Goal: Task Accomplishment & Management: Manage account settings

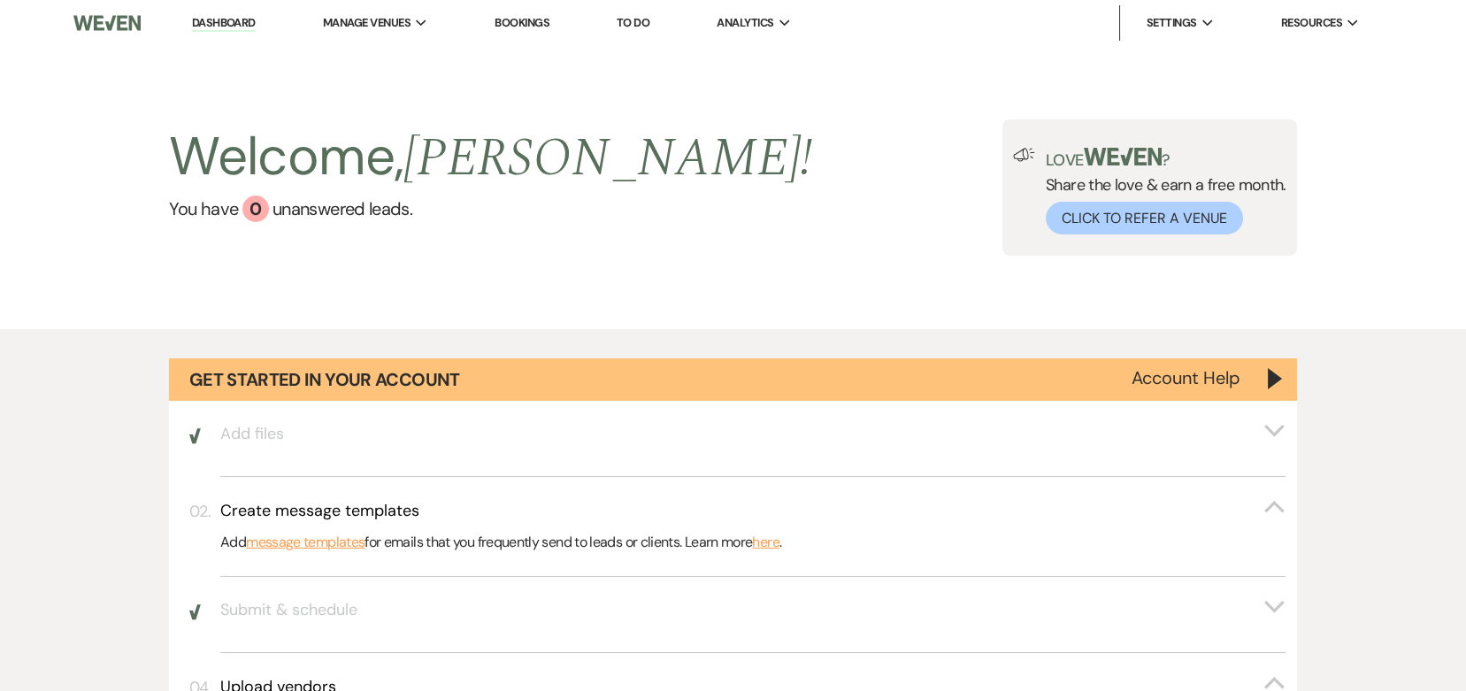
click at [390, 47] on div "Welcome, [PERSON_NAME] ! You have 0 unanswered lead s . Love ? Share the love &…" at bounding box center [733, 187] width 1466 height 283
click at [393, 38] on li "Manage Venues Expand [PERSON_NAME][GEOGRAPHIC_DATA]" at bounding box center [375, 22] width 123 height 35
drag, startPoint x: 394, startPoint y: 42, endPoint x: 752, endPoint y: 184, distance: 385.3
click at [0, 0] on link "[PERSON_NAME]'s Inn" at bounding box center [0, 0] width 0 height 0
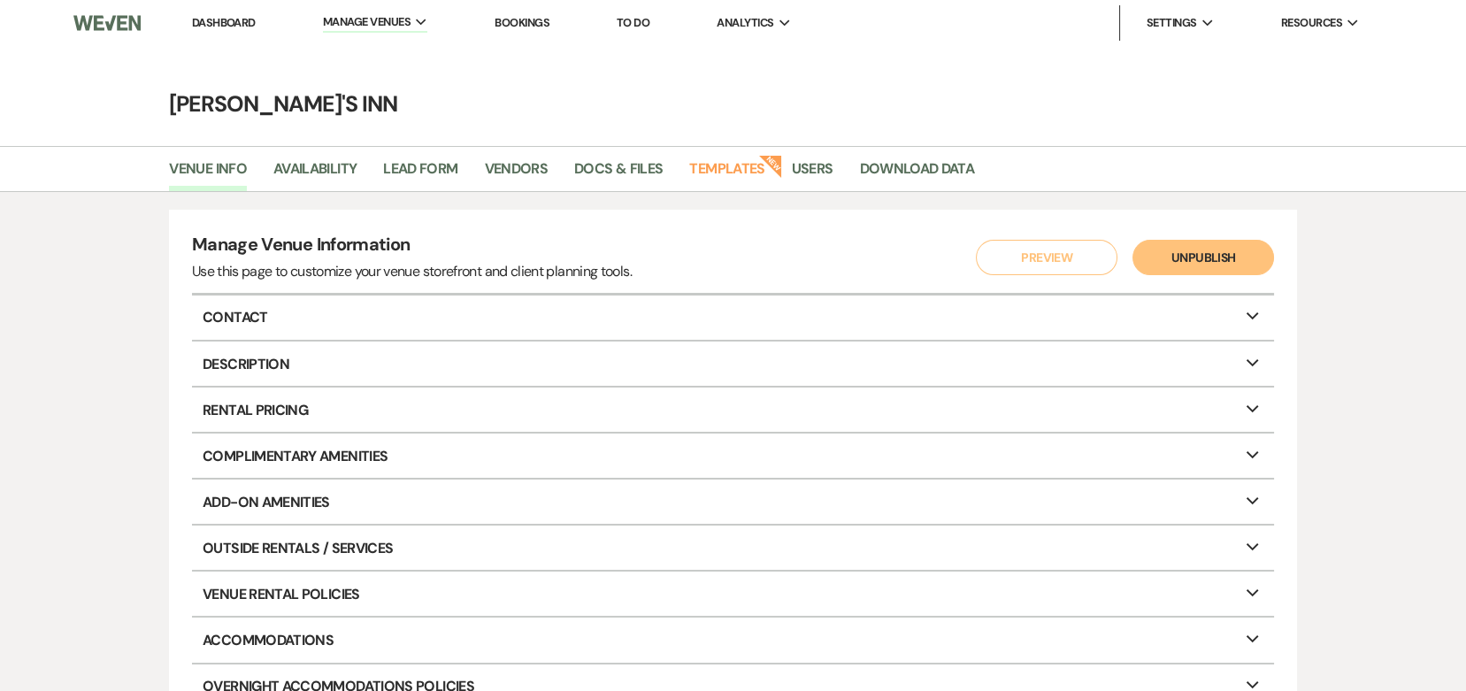
click at [537, 25] on link "Bookings" at bounding box center [522, 22] width 55 height 15
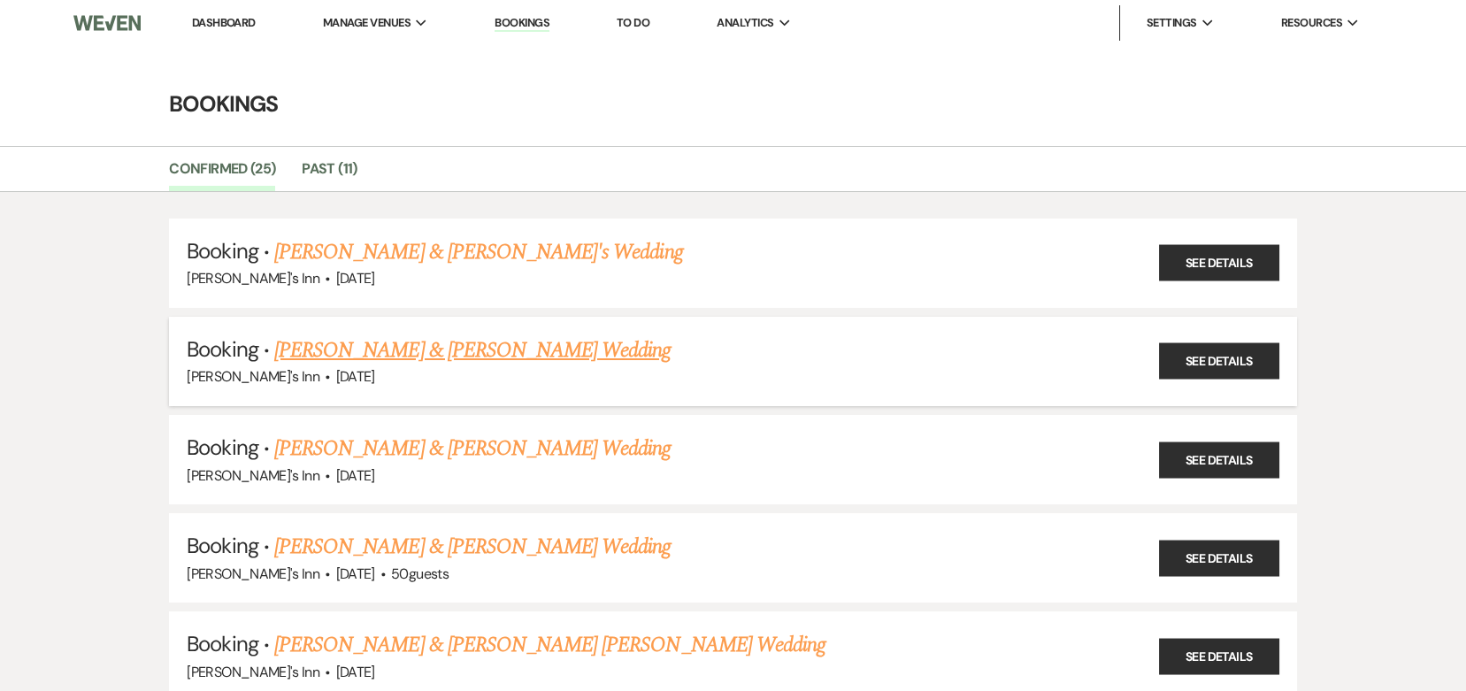
click at [386, 349] on link "[PERSON_NAME] & [PERSON_NAME] Wedding" at bounding box center [472, 350] width 396 height 32
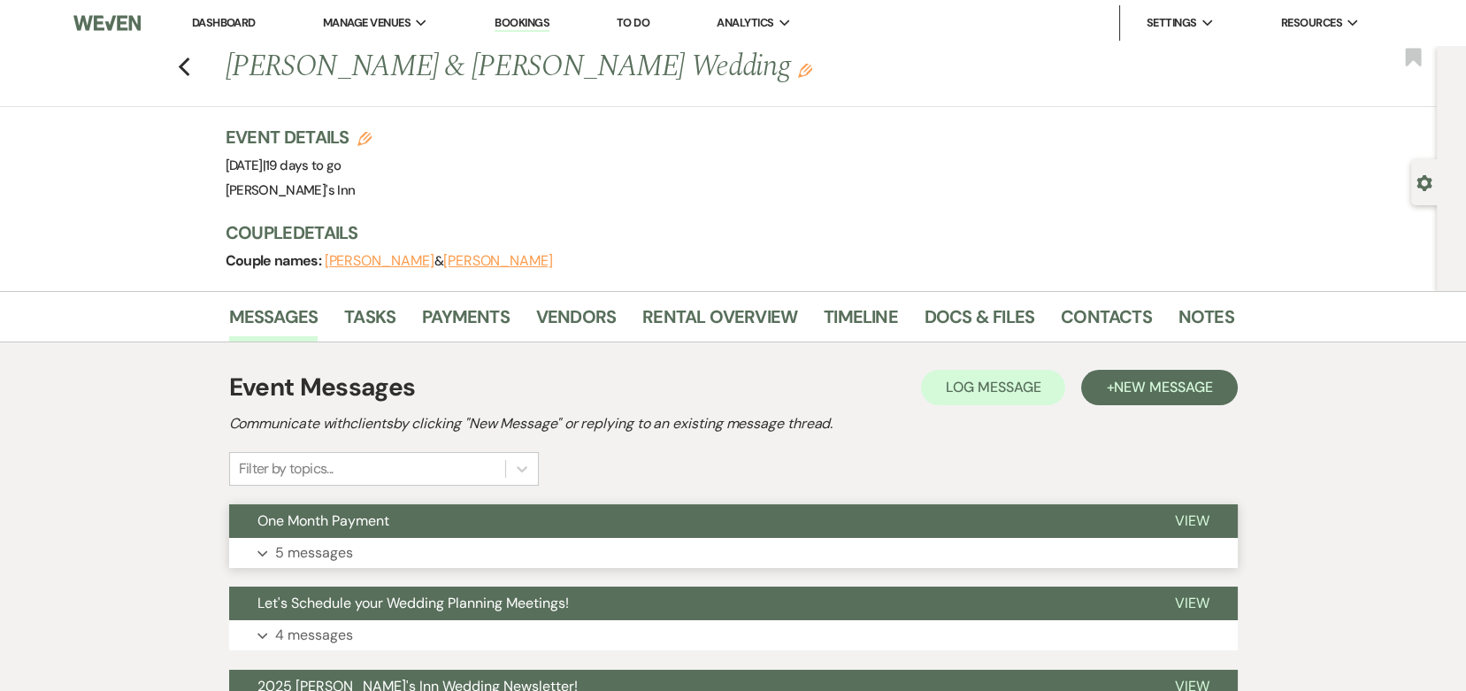
click at [418, 534] on button "One Month Payment" at bounding box center [687, 521] width 917 height 34
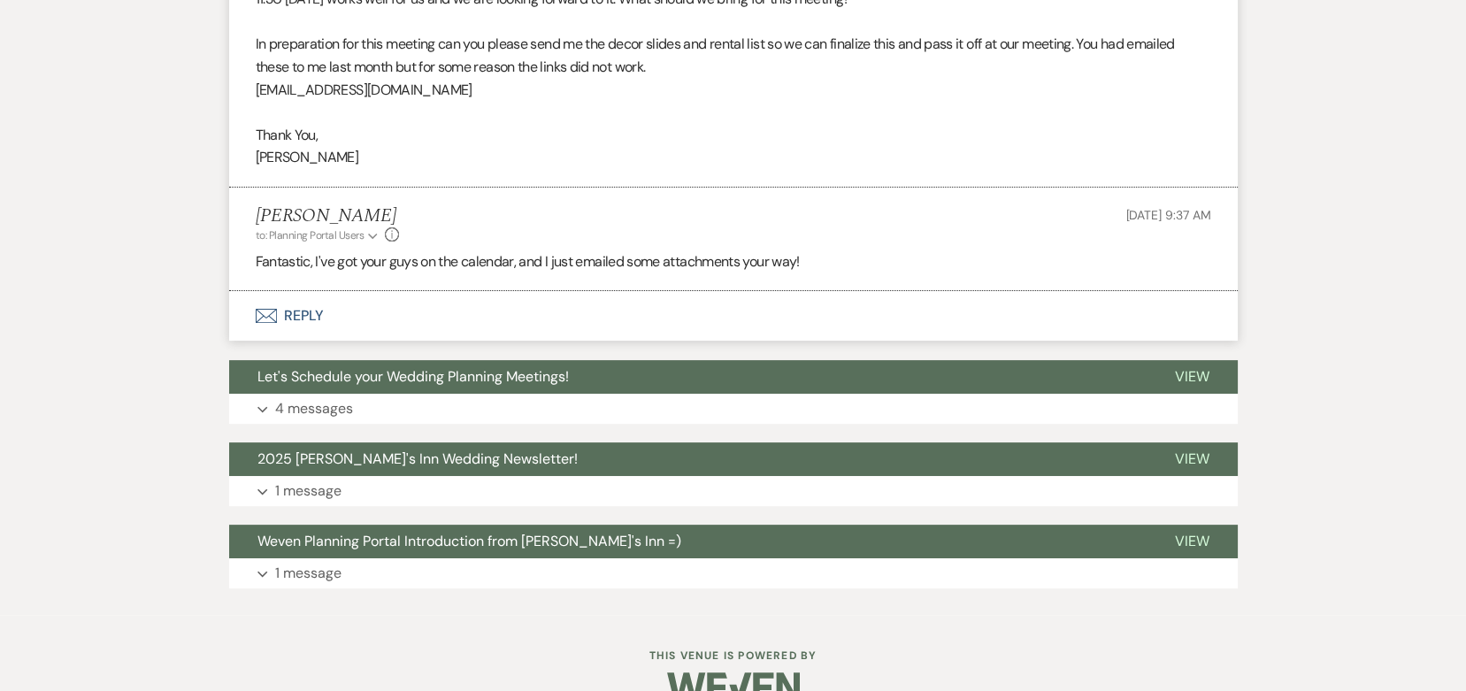
scroll to position [1210, 0]
click at [537, 368] on span "Let's Schedule your Wedding Planning Meetings!" at bounding box center [412, 377] width 311 height 19
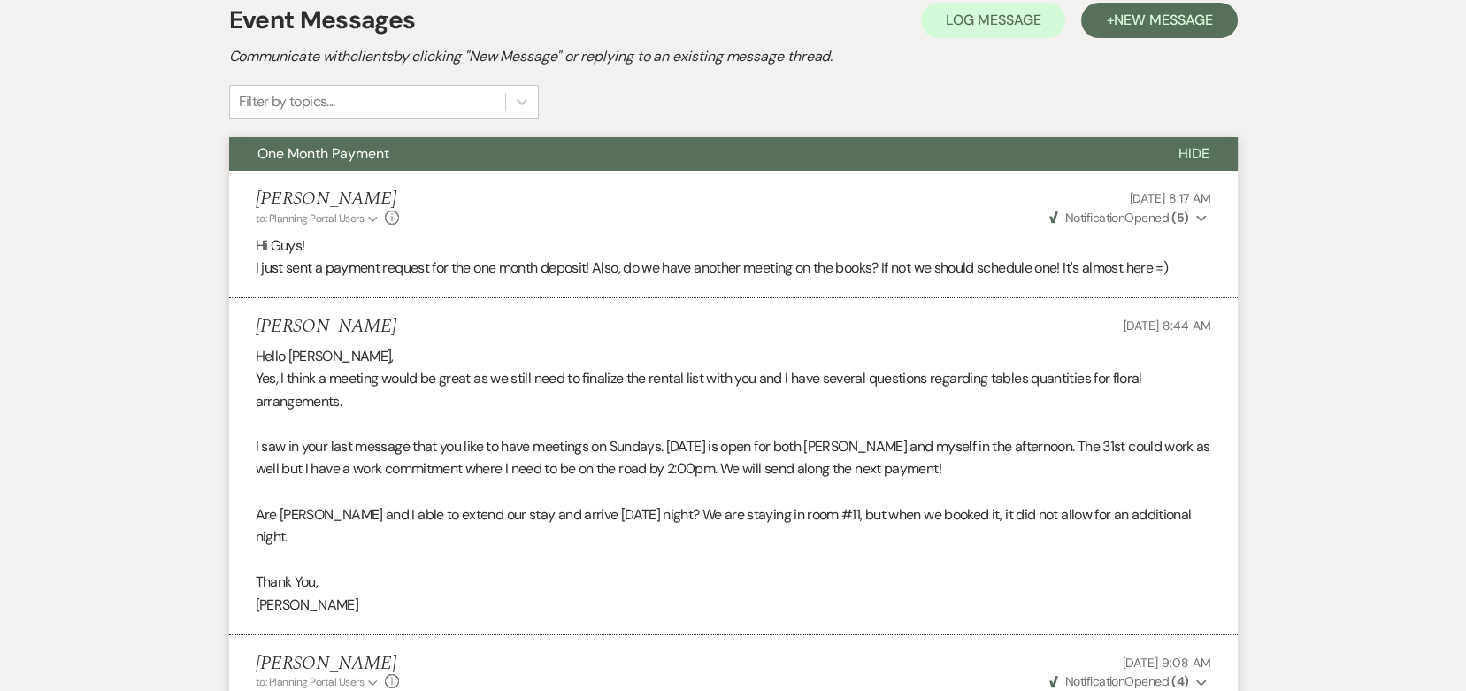
scroll to position [0, 0]
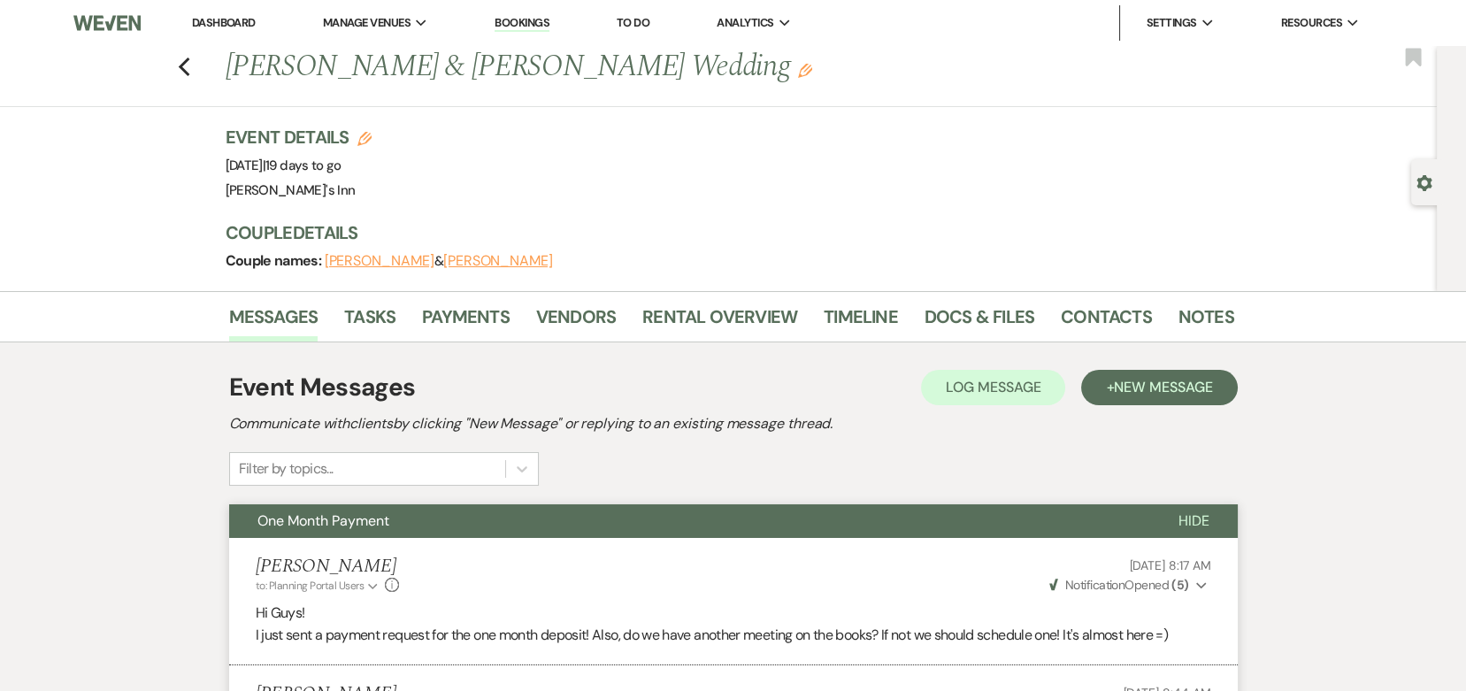
click at [209, 67] on div "Previous [PERSON_NAME] & [PERSON_NAME] Wedding Edit Bookmark" at bounding box center [714, 76] width 1446 height 61
click at [173, 55] on div "Previous [PERSON_NAME] & [PERSON_NAME] Wedding Edit Bookmark" at bounding box center [714, 76] width 1446 height 61
drag, startPoint x: 196, startPoint y: 67, endPoint x: 206, endPoint y: 73, distance: 11.9
click at [206, 73] on div "Previous [PERSON_NAME] & [PERSON_NAME] Wedding Edit Bookmark" at bounding box center [714, 76] width 1446 height 61
click at [189, 65] on use "button" at bounding box center [184, 67] width 12 height 19
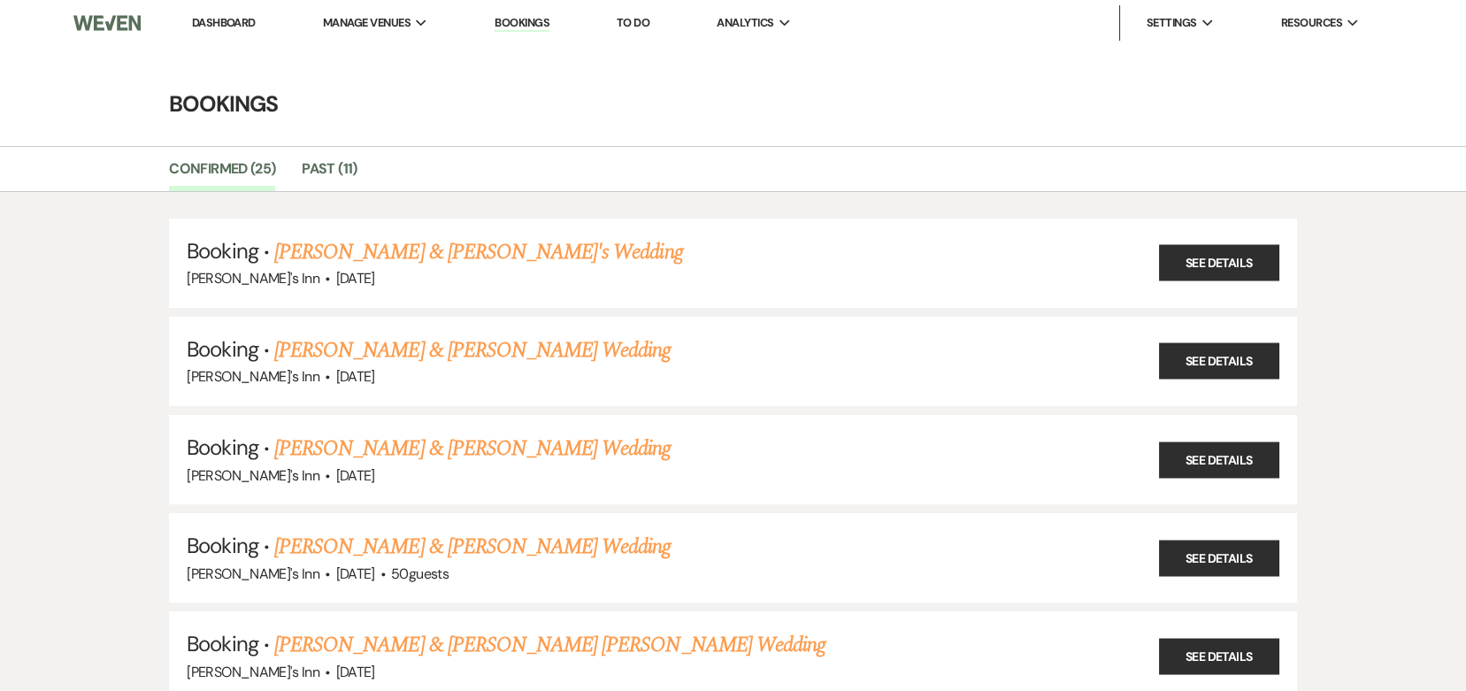
click at [334, 154] on li "Past (11)" at bounding box center [342, 172] width 81 height 37
click at [332, 166] on link "Past (11)" at bounding box center [329, 174] width 55 height 34
click at [119, 11] on img at bounding box center [106, 22] width 67 height 37
